Goal: Information Seeking & Learning: Check status

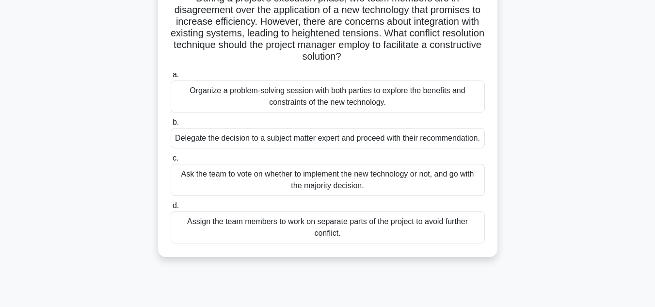
scroll to position [97, 0]
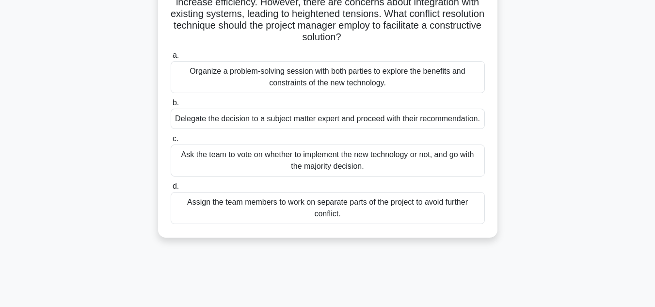
click at [313, 80] on div "Organize a problem-solving session with both parties to explore the benefits an…" at bounding box center [328, 77] width 314 height 32
click at [171, 59] on input "a. Organize a problem-solving session with both parties to explore the benefits…" at bounding box center [171, 55] width 0 height 6
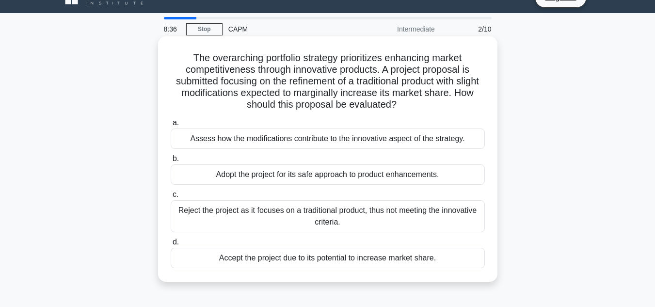
scroll to position [49, 0]
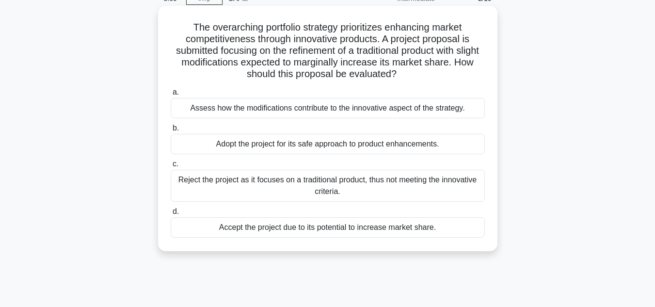
click at [248, 110] on div "Assess how the modifications contribute to the innovative aspect of the strateg…" at bounding box center [328, 108] width 314 height 20
click at [171, 96] on input "a. Assess how the modifications contribute to the innovative aspect of the stra…" at bounding box center [171, 92] width 0 height 6
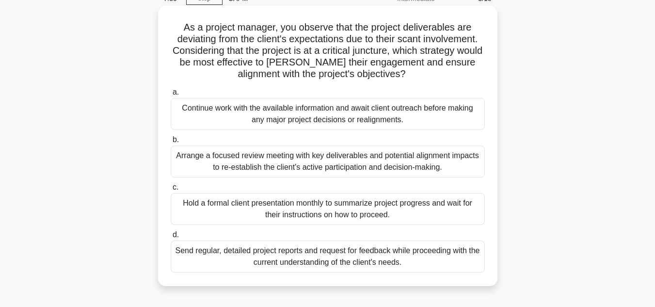
click at [263, 167] on div "Arrange a focused review meeting with key deliverables and potential alignment …" at bounding box center [328, 162] width 314 height 32
click at [171, 143] on input "b. Arrange a focused review meeting with key deliverables and potential alignme…" at bounding box center [171, 140] width 0 height 6
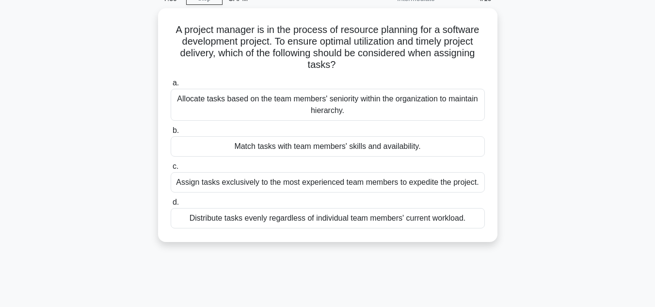
scroll to position [0, 0]
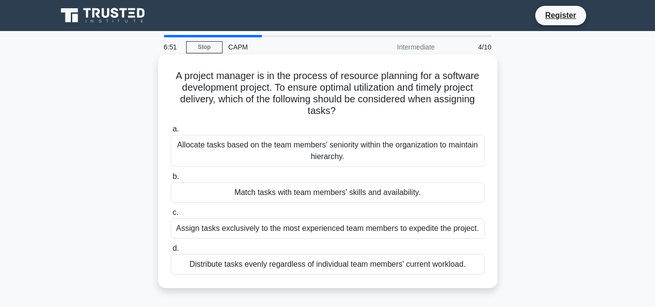
click at [323, 189] on div "Match tasks with team members' skills and availability." at bounding box center [328, 192] width 314 height 20
click at [171, 180] on input "b. Match tasks with team members' skills and availability." at bounding box center [171, 177] width 0 height 6
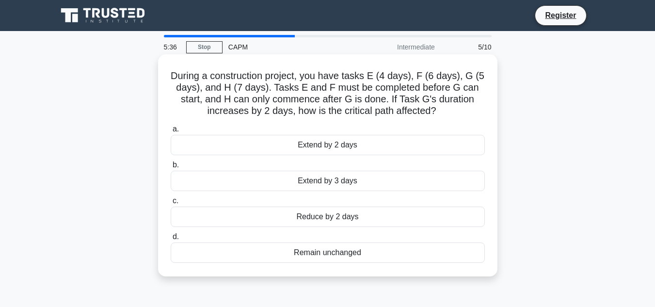
click at [324, 148] on div "Extend by 2 days" at bounding box center [328, 145] width 314 height 20
click at [171, 132] on input "a. Extend by 2 days" at bounding box center [171, 129] width 0 height 6
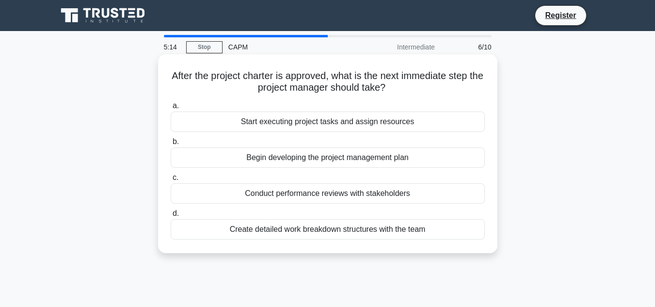
click at [310, 159] on div "Begin developing the project management plan" at bounding box center [328, 157] width 314 height 20
click at [171, 145] on input "b. Begin developing the project management plan" at bounding box center [171, 142] width 0 height 6
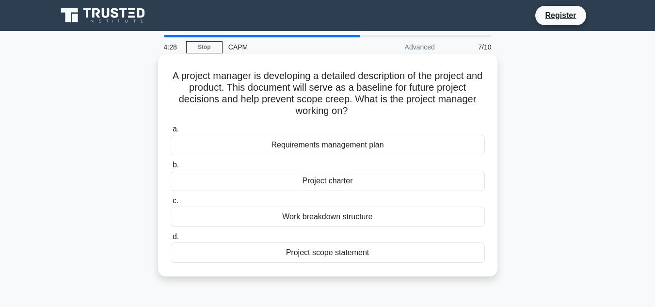
click at [333, 256] on div "Project scope statement" at bounding box center [328, 253] width 314 height 20
click at [171, 240] on input "d. Project scope statement" at bounding box center [171, 237] width 0 height 6
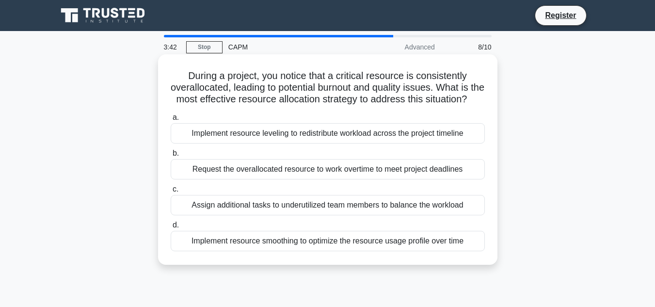
click at [328, 142] on div "Implement resource leveling to redistribute workload across the project timeline" at bounding box center [328, 133] width 314 height 20
click at [171, 121] on input "a. Implement resource leveling to redistribute workload across the project time…" at bounding box center [171, 117] width 0 height 6
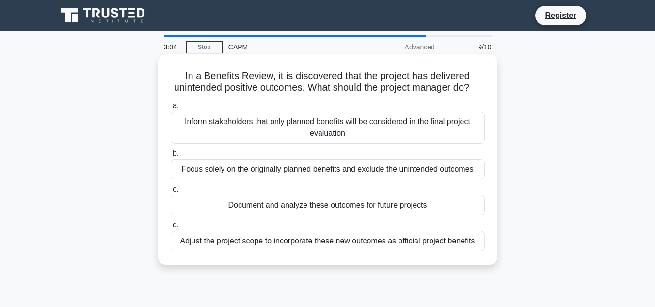
click at [360, 215] on div "Document and analyze these outcomes for future projects" at bounding box center [328, 205] width 314 height 20
click at [171, 193] on input "c. Document and analyze these outcomes for future projects" at bounding box center [171, 189] width 0 height 6
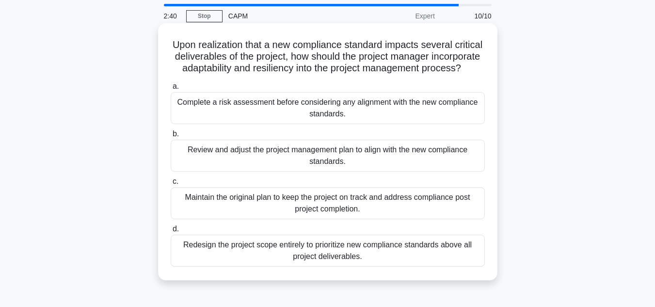
scroll to position [49, 0]
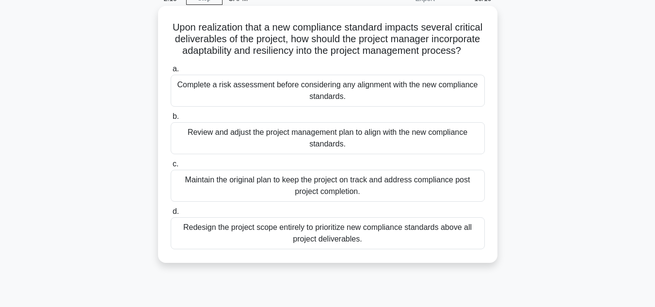
click at [392, 106] on div "Complete a risk assessment before considering any alignment with the new compli…" at bounding box center [328, 91] width 314 height 32
click at [171, 72] on input "a. Complete a risk assessment before considering any alignment with the new com…" at bounding box center [171, 69] width 0 height 6
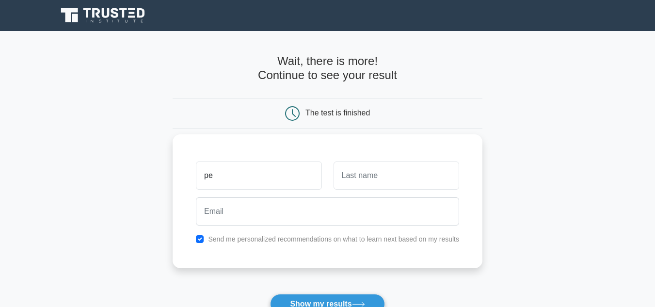
type input "p"
click at [356, 179] on input "text" at bounding box center [397, 176] width 126 height 28
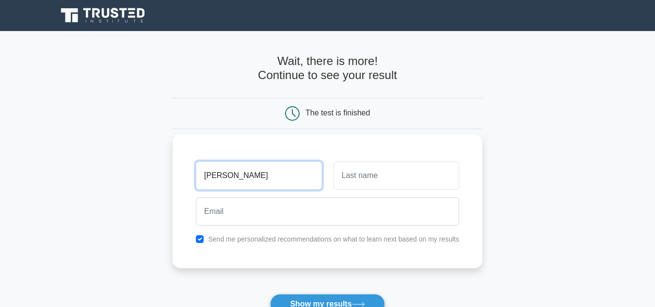
click at [246, 172] on input "Pedro Reis" at bounding box center [259, 176] width 126 height 28
type input "Pedro"
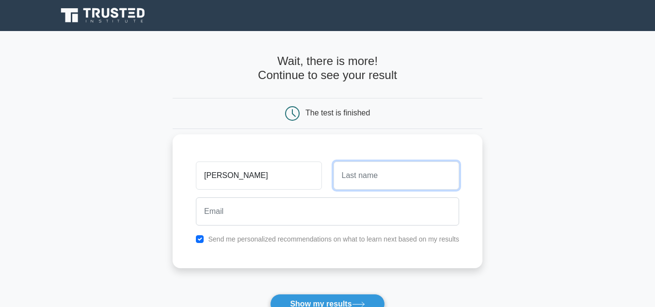
click at [370, 179] on input "text" at bounding box center [397, 176] width 126 height 28
type input "Reis"
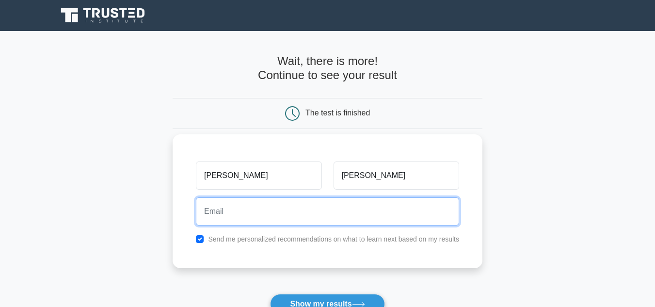
click at [320, 217] on input "email" at bounding box center [327, 211] width 263 height 28
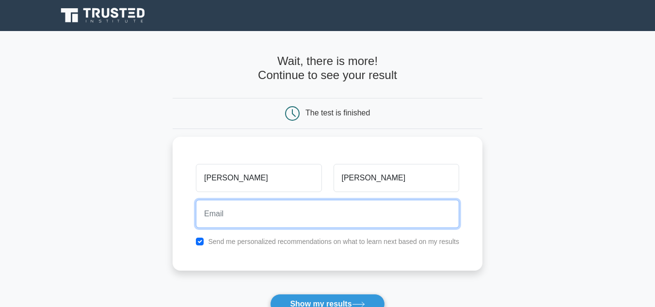
type input "pedromcrreis@gmail.com"
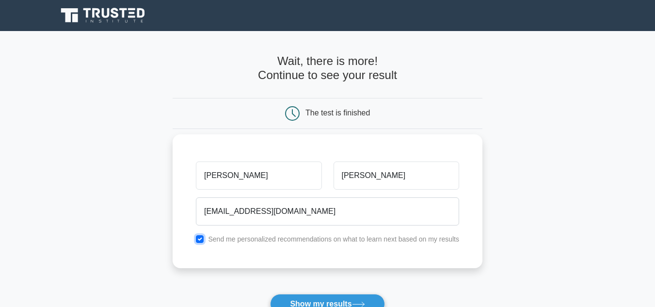
click at [202, 241] on input "checkbox" at bounding box center [200, 239] width 8 height 8
checkbox input "false"
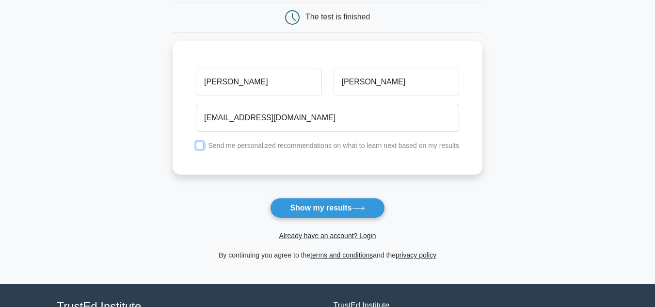
scroll to position [97, 0]
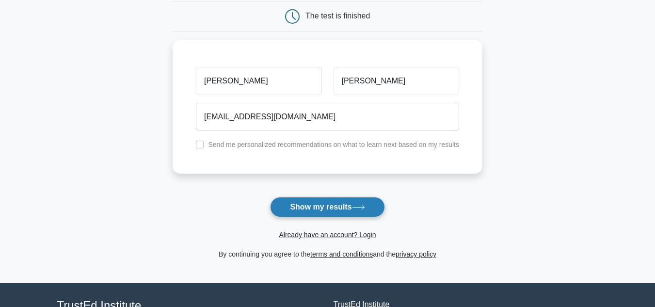
click at [308, 206] on button "Show my results" at bounding box center [327, 207] width 114 height 20
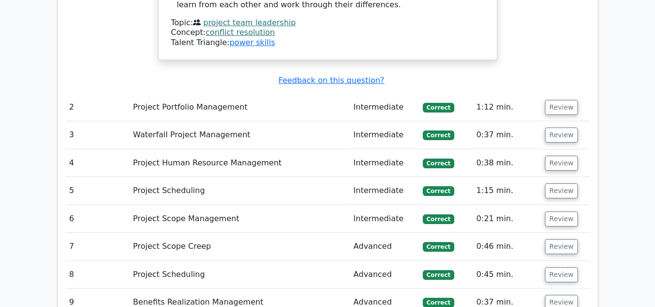
scroll to position [1310, 0]
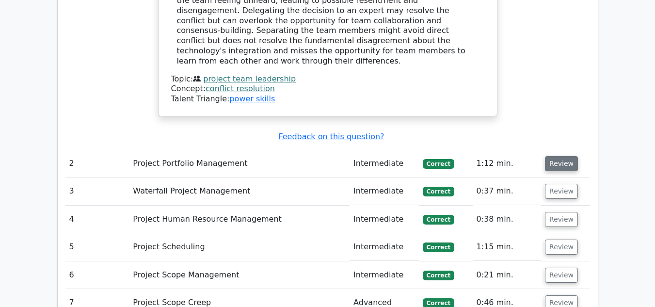
click at [563, 156] on button "Review" at bounding box center [561, 163] width 33 height 15
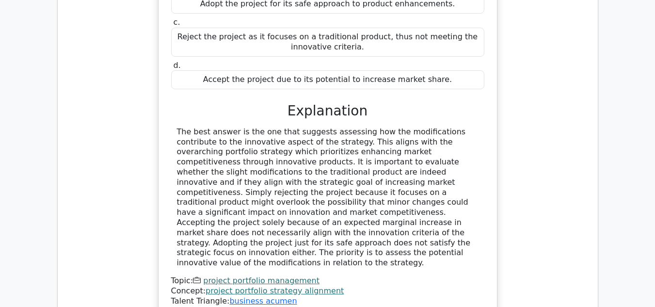
scroll to position [1698, 0]
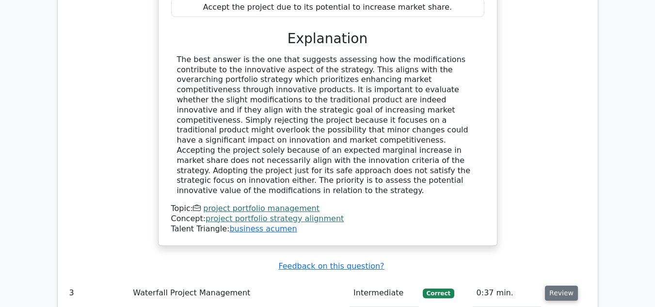
click at [567, 286] on button "Review" at bounding box center [561, 293] width 33 height 15
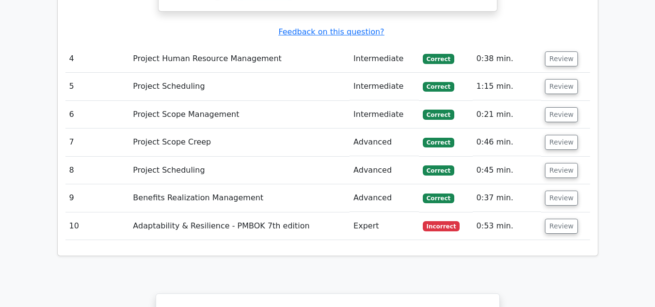
scroll to position [2522, 0]
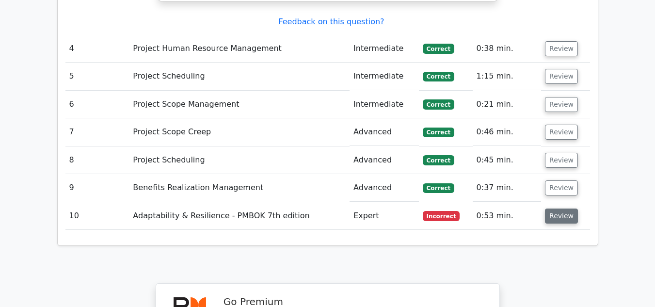
click at [557, 209] on button "Review" at bounding box center [561, 216] width 33 height 15
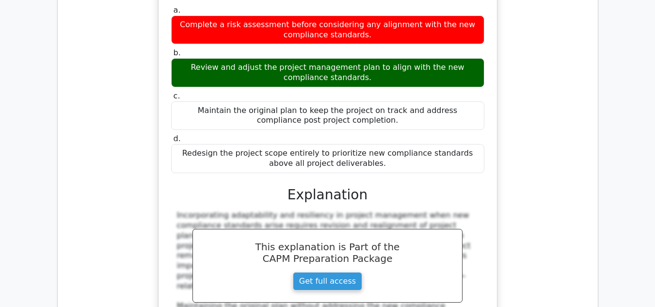
scroll to position [2668, 0]
